Goal: Task Accomplishment & Management: Use online tool/utility

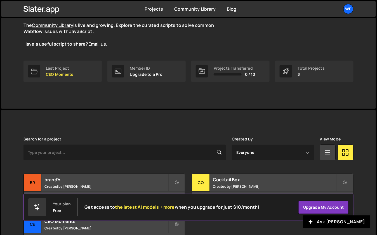
scroll to position [94, 0]
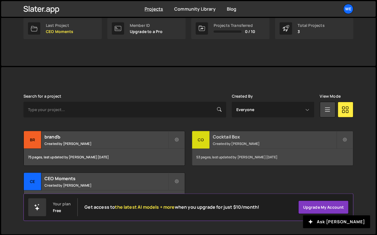
click at [217, 141] on small "Created by [PERSON_NAME]" at bounding box center [274, 143] width 123 height 5
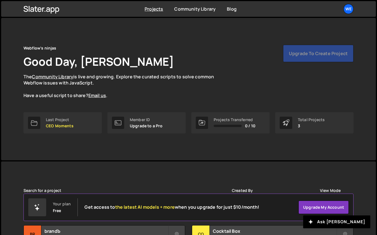
scroll to position [75, 0]
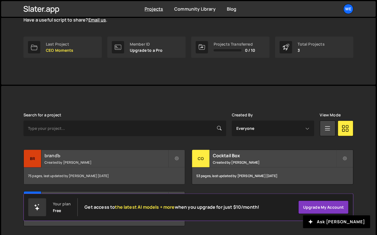
click at [63, 161] on small "Created by [PERSON_NAME]" at bounding box center [105, 162] width 123 height 5
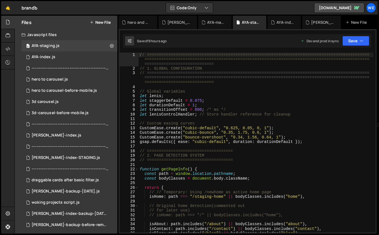
click at [185, 123] on div "// ============================================================================…" at bounding box center [256, 152] width 235 height 198
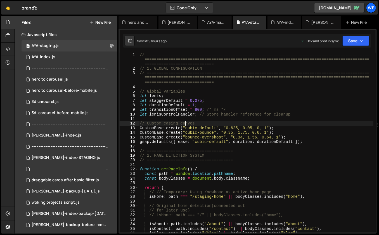
drag, startPoint x: 138, startPoint y: 89, endPoint x: 146, endPoint y: 106, distance: 19.4
click at [146, 106] on div "// Custom easing curves 1 2 3 4 5 6 7 8 9 10 11 12 13 14 15 16 17 18 19 20 21 2…" at bounding box center [248, 143] width 256 height 180
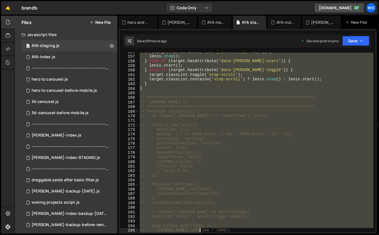
scroll to position [734, 0]
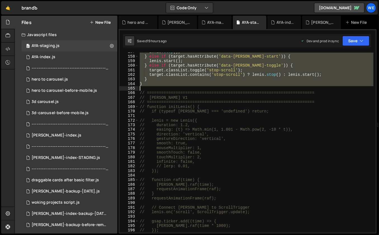
drag, startPoint x: 140, startPoint y: 91, endPoint x: 173, endPoint y: 86, distance: 34.1
click at [173, 86] on div "lenis . stop ( ) ; } else if ( target . hasAttribute ( 'data-lenis-start' )) { …" at bounding box center [256, 143] width 235 height 189
click at [206, 159] on div "lenis . stop ( ) ; } else if ( target . hasAttribute ( 'data-lenis-start' )) { …" at bounding box center [256, 143] width 235 height 189
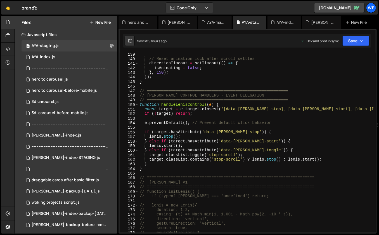
scroll to position [649, 0]
click at [196, 154] on div "// Reset animation lock after scroll settles directionTimeout = setTimeout (( )…" at bounding box center [256, 146] width 235 height 189
type textarea "target.classList.toggle('stop-scroll');"
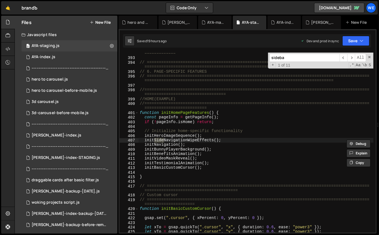
scroll to position [5652, 0]
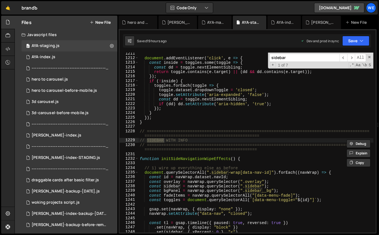
type input "sidebar"
click at [204, 145] on div "document . addEventListener ( 'click' , e => { const inside = toggles . some ( …" at bounding box center [256, 145] width 235 height 189
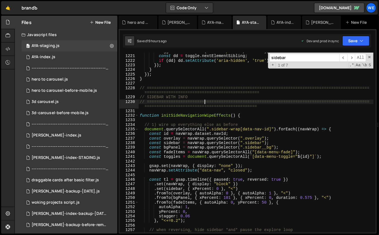
click at [189, 169] on div "toggle . setAttribute ( 'aria-expanded' , 'false' ) ; const dd = toggle . nextE…" at bounding box center [256, 143] width 235 height 189
type textarea "navWrap.setAttribute("data-nav", "closed");"
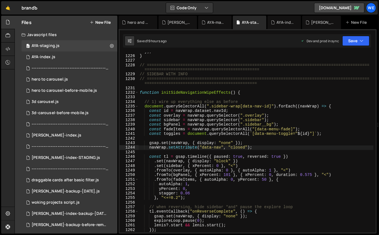
scroll to position [5718, 0]
click at [193, 152] on div "}) ; } // =====================================================================…" at bounding box center [256, 143] width 235 height 189
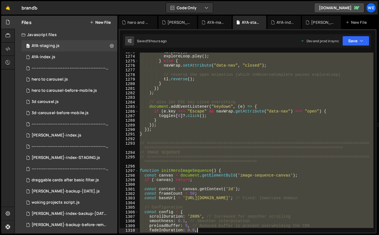
scroll to position [6010, 0]
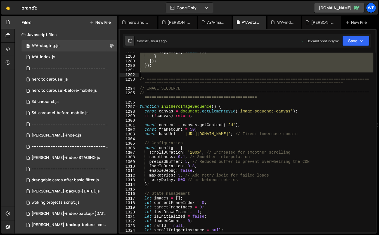
drag, startPoint x: 140, startPoint y: 64, endPoint x: 186, endPoint y: 72, distance: 46.5
click at [186, 72] on div "toggles [ 0 ] ?. click ( ) ; } }) ; }) ; } // =================================…" at bounding box center [256, 143] width 235 height 189
type textarea "}); }"
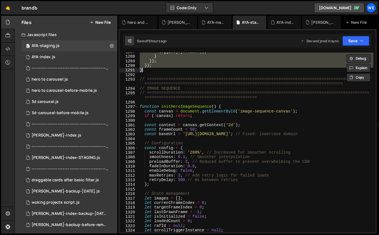
click at [256, 122] on div "toggles [ 0 ] ?. click ( ) ; } }) ; }) ; } // =================================…" at bounding box center [256, 143] width 235 height 189
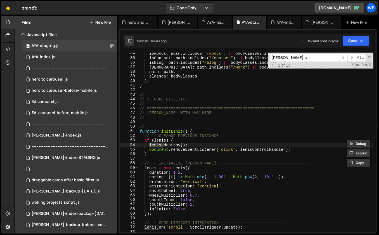
scroll to position [646, 0]
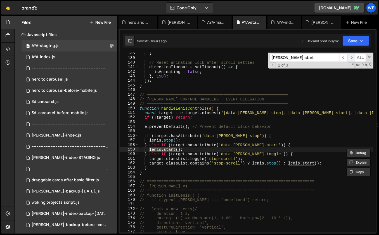
type input "lenis.start"
click at [351, 57] on span "​" at bounding box center [351, 58] width 8 height 8
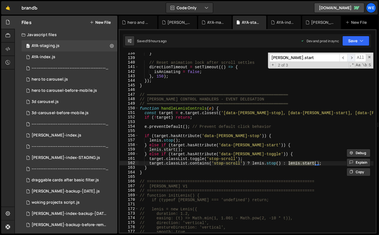
click at [351, 57] on span "​" at bounding box center [351, 58] width 8 height 8
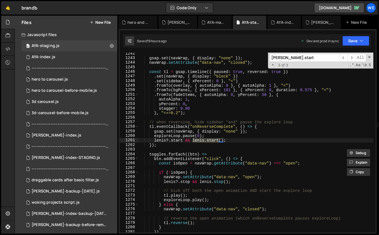
click at [235, 137] on div "gsap . set ( navWrap , { display : "none" }) ; navWrap . setAttribute ( "data-n…" at bounding box center [256, 145] width 235 height 189
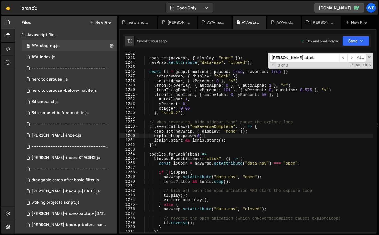
click at [230, 143] on div "gsap . set ( navWrap , { display : "none" }) ; navWrap . setAttribute ( "data-n…" at bounding box center [256, 145] width 235 height 189
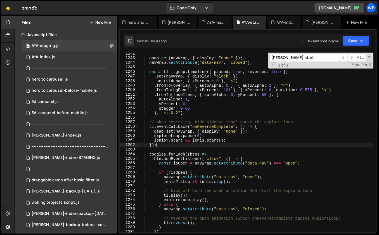
click at [235, 139] on div "gsap . set ( navWrap , { display : "none" }) ; navWrap . setAttribute ( "data-n…" at bounding box center [256, 145] width 235 height 189
type textarea "// lenis?.start && lenis.start();"
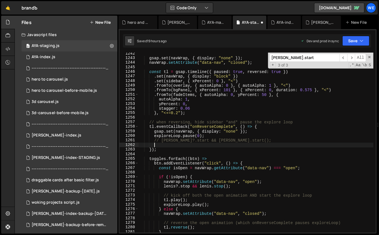
scroll to position [0, 1]
paste textarea "lenis?.start(); // ✅ Correct optional chaining"
click at [368, 58] on span at bounding box center [369, 57] width 4 height 4
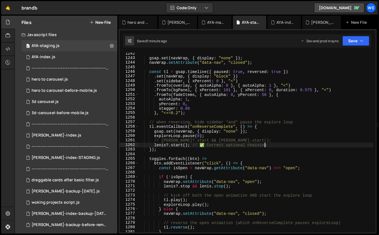
click at [276, 146] on div "gsap . set ( navWrap , { display : "none" }) ; navWrap . setAttribute ( "data-n…" at bounding box center [256, 145] width 235 height 189
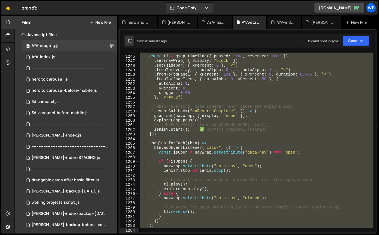
scroll to position [5891, 0]
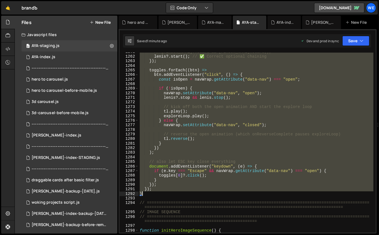
drag, startPoint x: 139, startPoint y: 121, endPoint x: 161, endPoint y: 196, distance: 77.9
click at [161, 196] on div "// lenis?.start && lenis.start(); lenis ?. start ( ) ; // ✅ Correct optional ch…" at bounding box center [256, 143] width 235 height 189
paste textarea
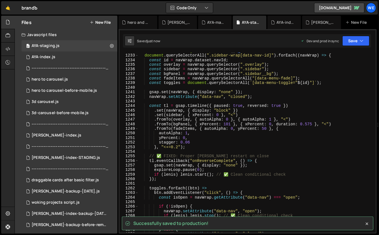
scroll to position [5741, 0]
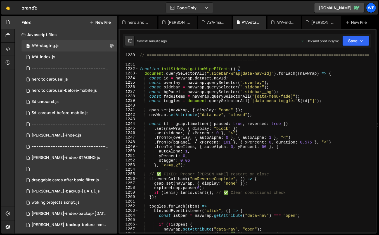
click at [180, 144] on div "// SIDEBAR WITH INFO // =======================================================…" at bounding box center [256, 142] width 235 height 189
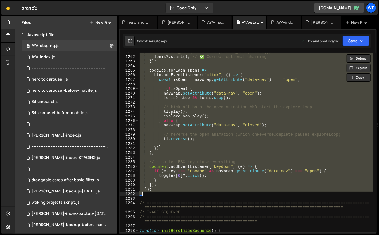
scroll to position [5887, 0]
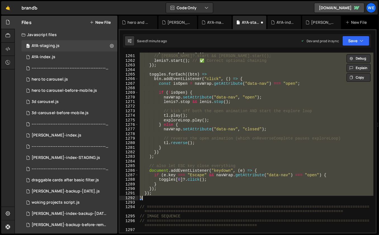
click at [199, 153] on div "exploreLoop . pause ( 0 ) ; // lenis?.start && lenis.start(); lenis ?. start ( …" at bounding box center [256, 143] width 235 height 189
type textarea "})"
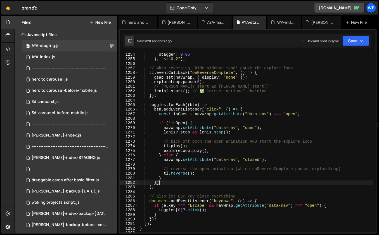
scroll to position [5856, 0]
click at [236, 136] on div "stagger : 0.06 } , "<+=0.2" ) ; // when reversing, hide sidebar *and* pause the…" at bounding box center [256, 149] width 235 height 194
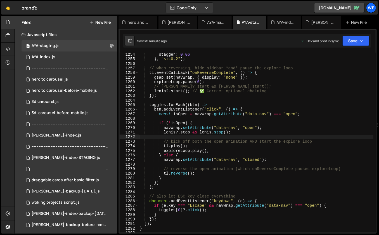
click at [254, 87] on div "stagger : 0.06 } , "<+=0.2" ) ; // when reversing, hide sidebar *and* pause the…" at bounding box center [256, 149] width 235 height 194
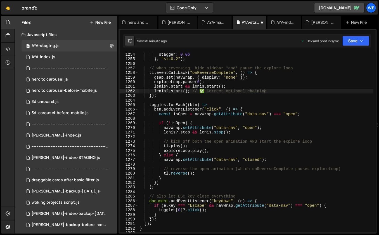
type textarea "// lenis?.start(); // ✅ Correct optional chaining"
click at [195, 138] on div "stagger : 0.06 } , "<+=0.2" ) ; // when reversing, hide sidebar *and* pause the…" at bounding box center [256, 149] width 235 height 194
